Goal: Navigation & Orientation: Understand site structure

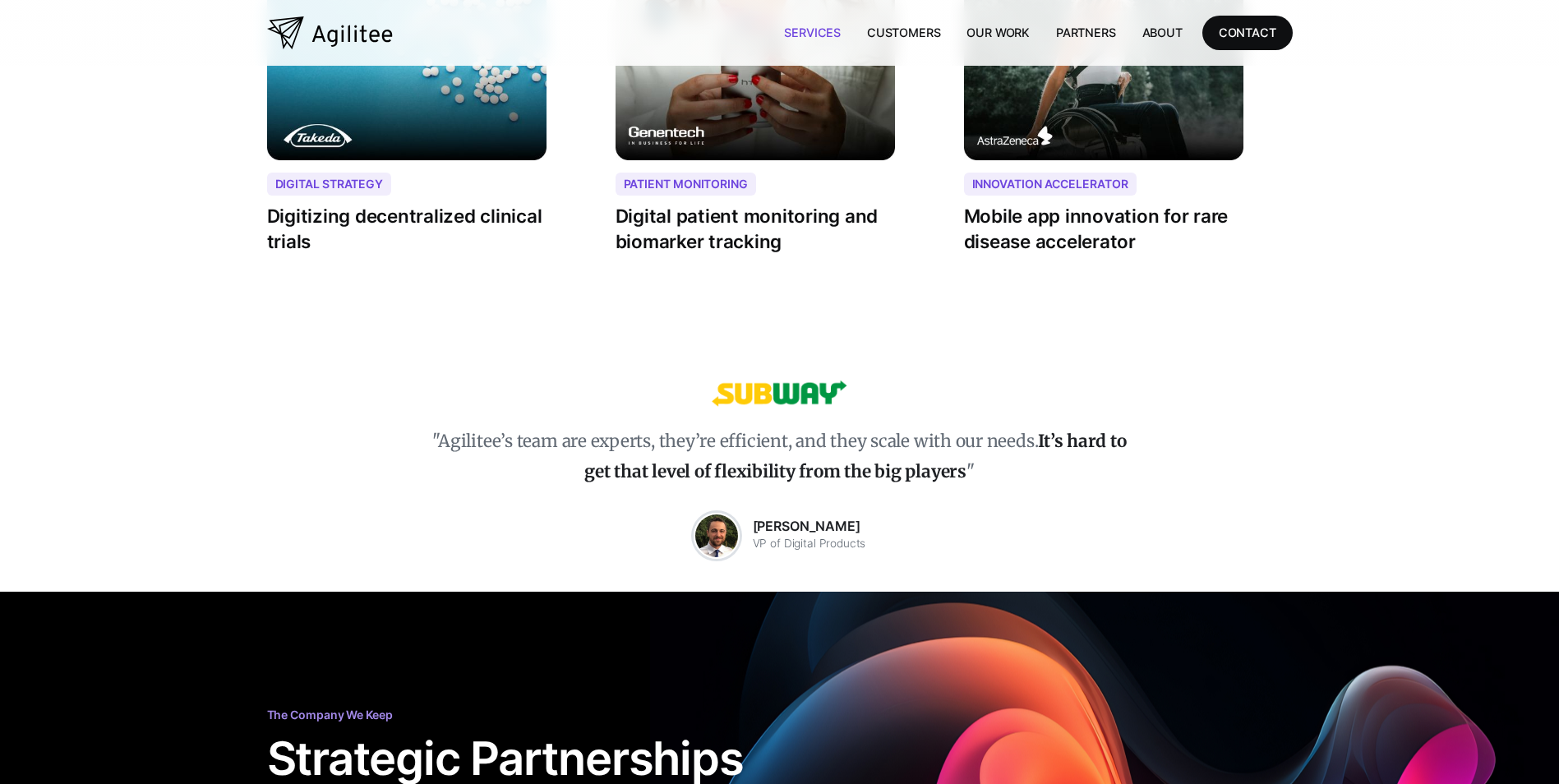
scroll to position [2865, 0]
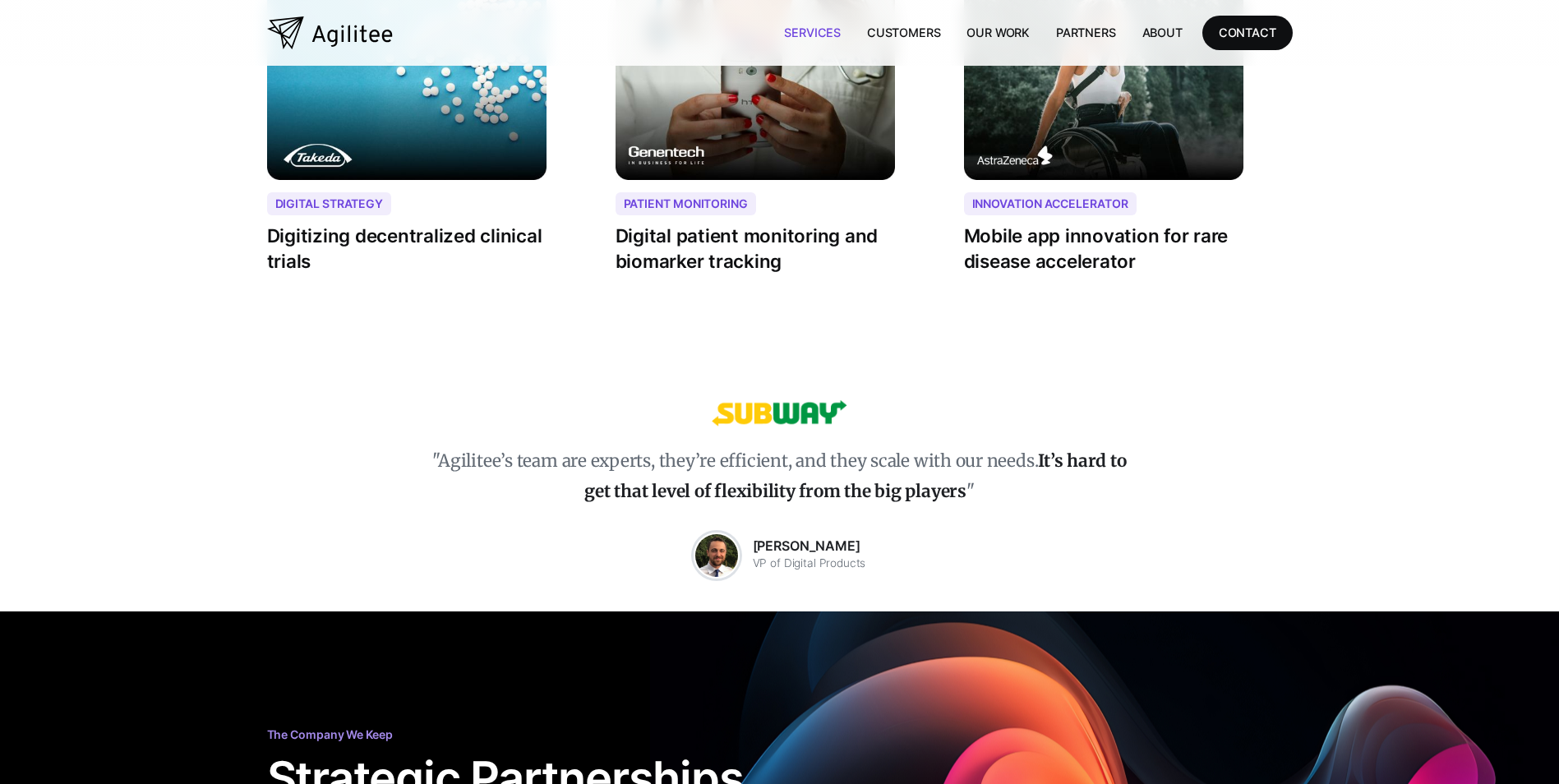
click at [820, 22] on link "Services" at bounding box center [813, 32] width 83 height 34
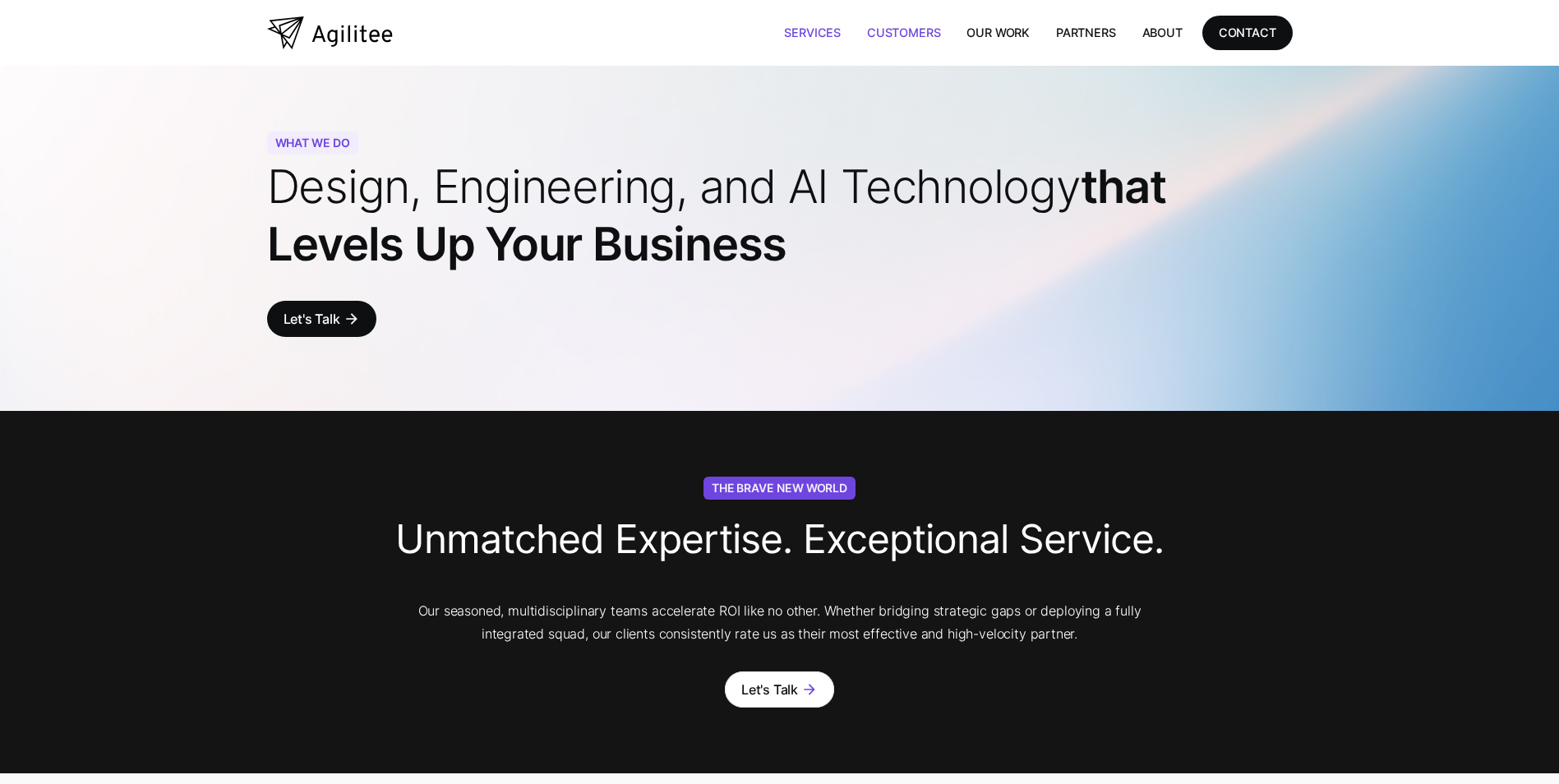
click at [906, 26] on link "Customers" at bounding box center [903, 32] width 99 height 34
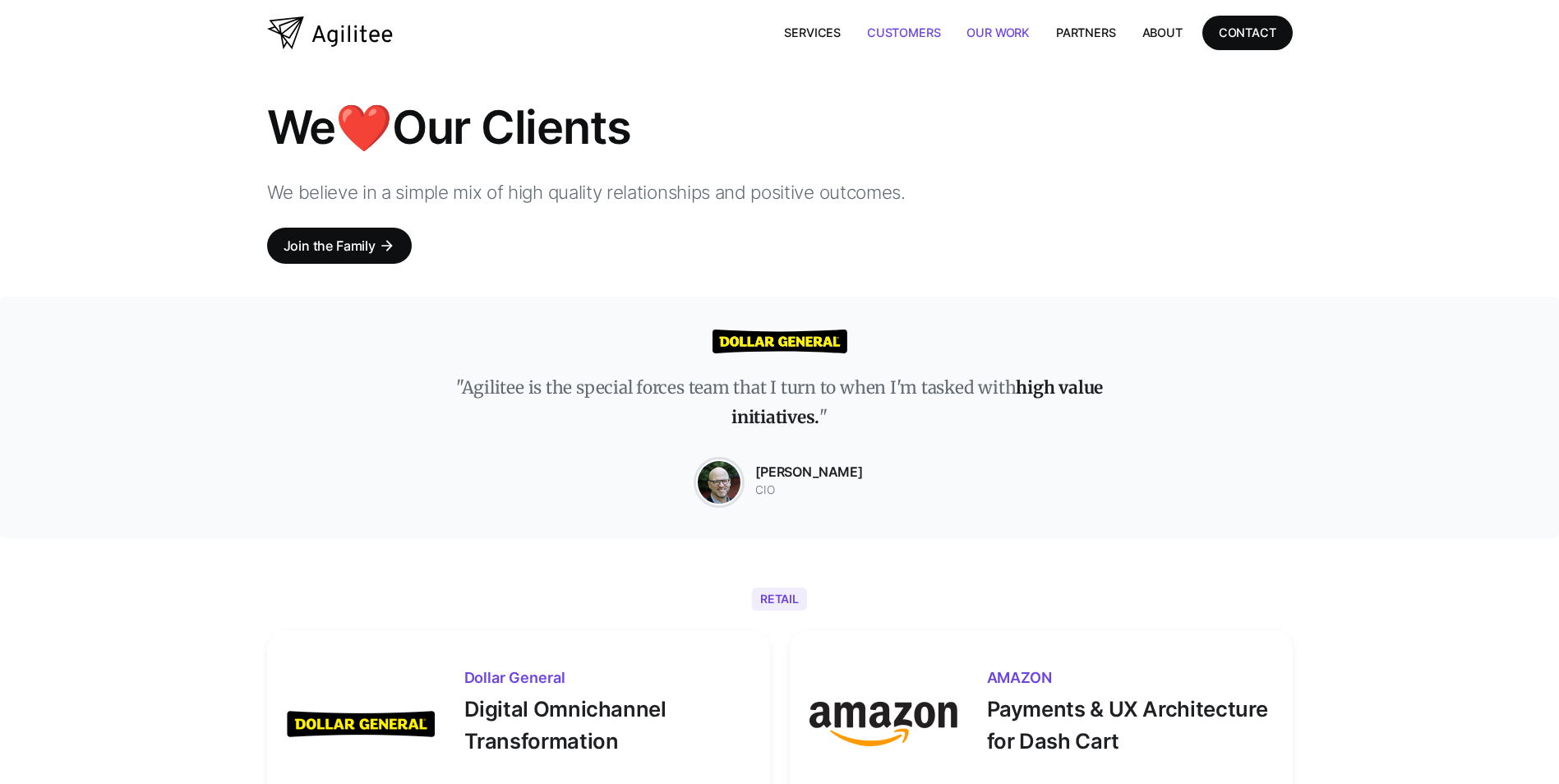
click at [1015, 23] on link "Our Work" at bounding box center [998, 32] width 90 height 34
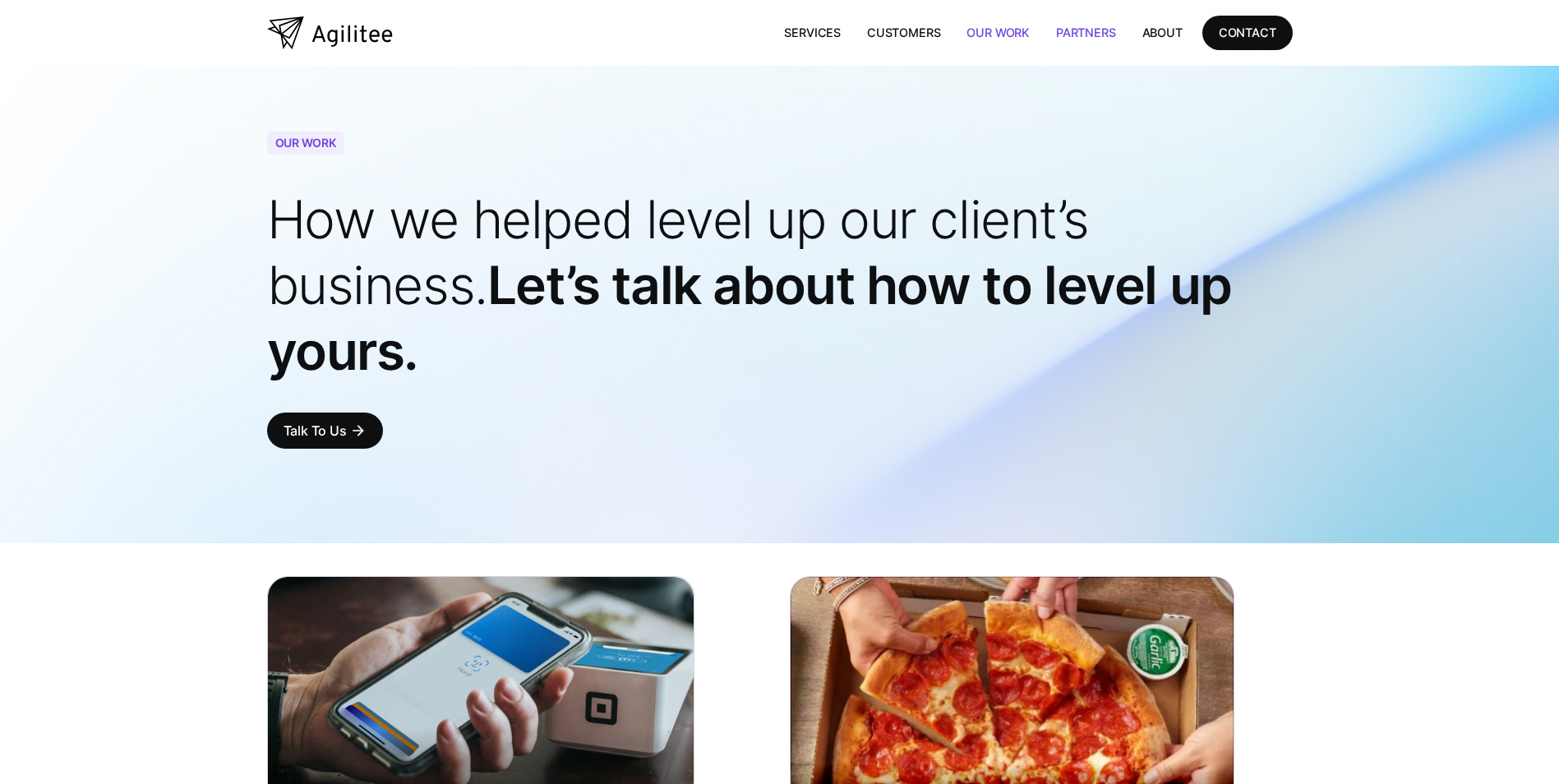
click at [1075, 28] on link "Partners" at bounding box center [1087, 32] width 86 height 34
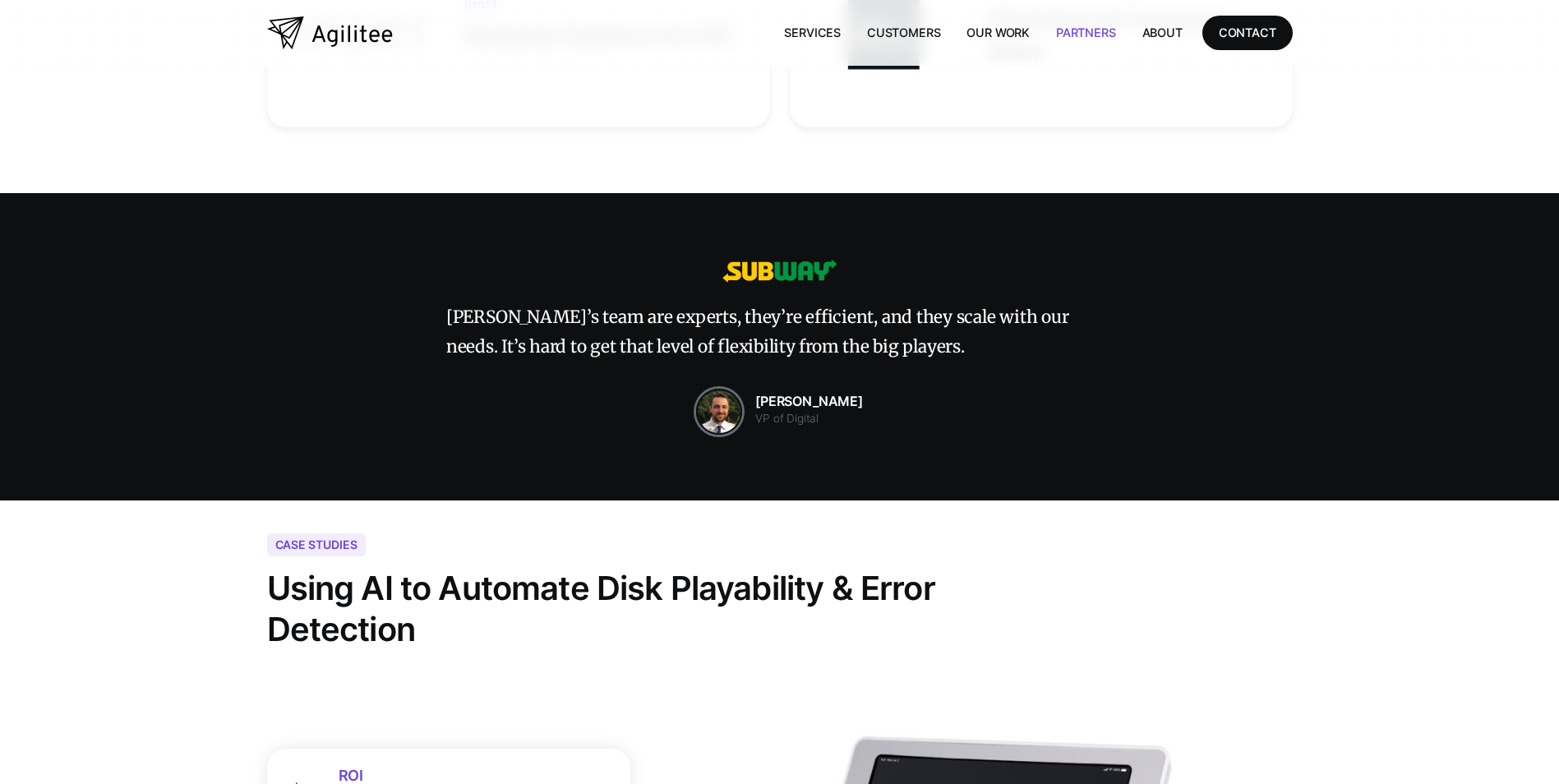
scroll to position [2054, 0]
